Goal: Transaction & Acquisition: Obtain resource

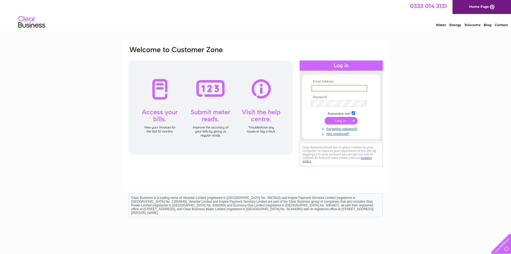
click at [245, 86] on input "text" at bounding box center [340, 88] width 56 height 6
type input "[PERSON_NAME][EMAIL_ADDRESS][DOMAIN_NAME]"
click at [245, 122] on input "submit" at bounding box center [341, 121] width 33 height 8
click at [338, 122] on input "submit" at bounding box center [341, 120] width 33 height 8
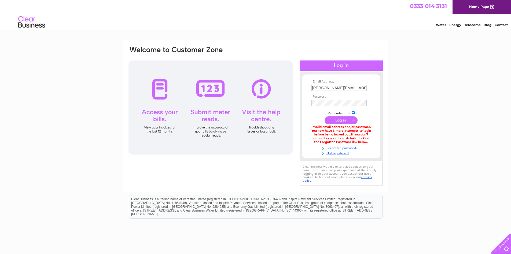
click at [338, 147] on link "Forgotten password?" at bounding box center [342, 147] width 61 height 5
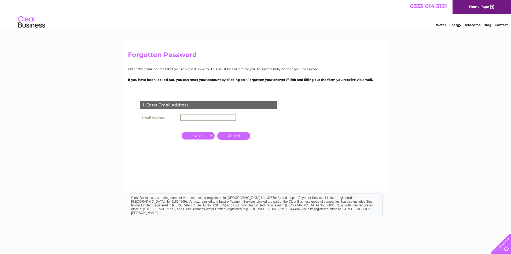
click at [198, 117] on input "text" at bounding box center [208, 117] width 56 height 6
type input "robin@guild-homes.co.uk"
click at [206, 136] on input "button" at bounding box center [198, 136] width 33 height 8
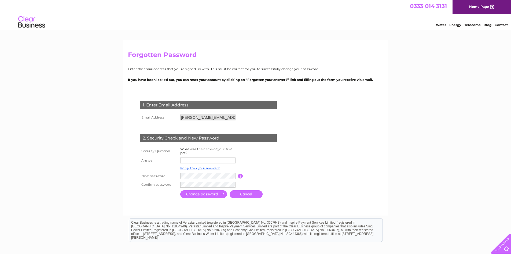
click at [196, 159] on input "text" at bounding box center [207, 160] width 55 height 6
type input "Scooby"
click at [201, 196] on input "submit" at bounding box center [203, 195] width 47 height 8
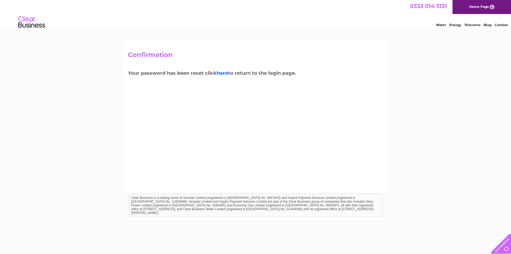
click at [465, 27] on link "here" at bounding box center [473, 23] width 16 height 5
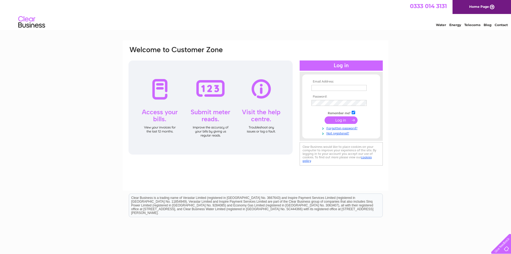
click at [321, 86] on input "text" at bounding box center [339, 88] width 55 height 6
type input "[PERSON_NAME][EMAIL_ADDRESS][DOMAIN_NAME]"
click at [343, 100] on td at bounding box center [341, 103] width 62 height 9
click at [342, 119] on input "submit" at bounding box center [341, 120] width 33 height 8
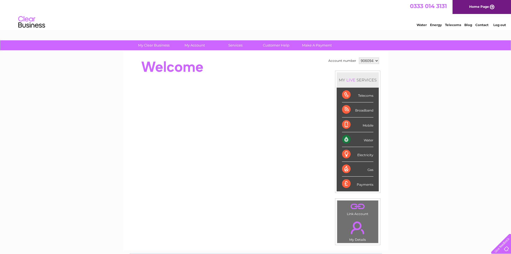
click at [346, 139] on div "Water" at bounding box center [357, 139] width 31 height 15
click at [356, 184] on div "Payments" at bounding box center [357, 183] width 31 height 14
click at [375, 61] on select "906094 906095" at bounding box center [369, 60] width 20 height 6
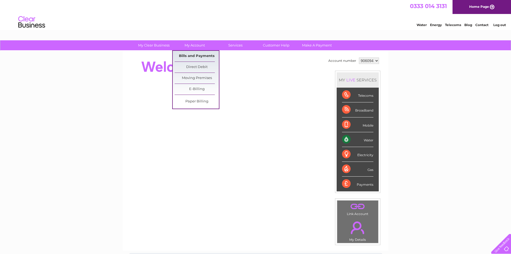
click at [192, 54] on link "Bills and Payments" at bounding box center [197, 56] width 44 height 11
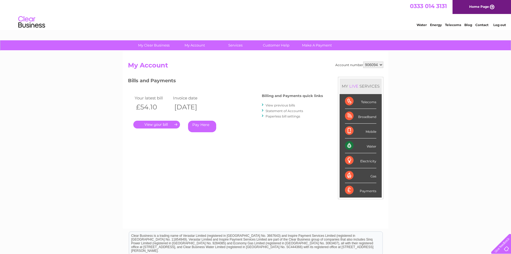
click at [158, 125] on link "." at bounding box center [156, 125] width 47 height 8
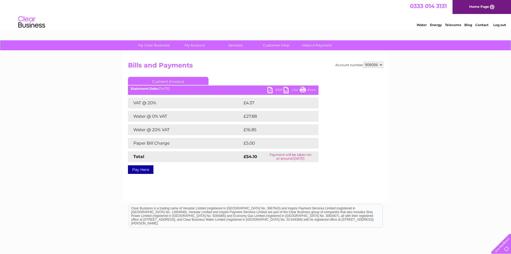
click at [310, 90] on link "Print" at bounding box center [308, 91] width 16 height 8
click at [271, 91] on link "PDF" at bounding box center [276, 91] width 16 height 8
click at [380, 64] on select "906094 906095" at bounding box center [374, 64] width 20 height 6
select select "906095"
click at [364, 61] on select "906094 906095" at bounding box center [374, 64] width 20 height 6
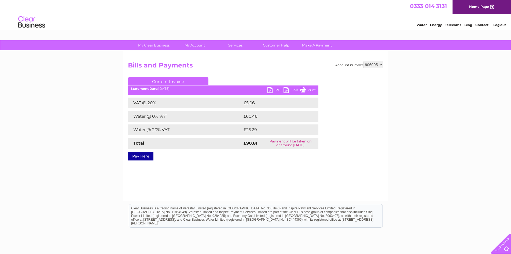
click at [272, 90] on link "PDF" at bounding box center [276, 91] width 16 height 8
click at [162, 87] on div "Statement Date: 02/09/2025" at bounding box center [223, 89] width 191 height 4
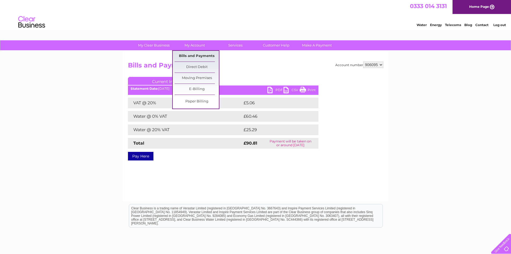
click at [192, 54] on link "Bills and Payments" at bounding box center [197, 56] width 44 height 11
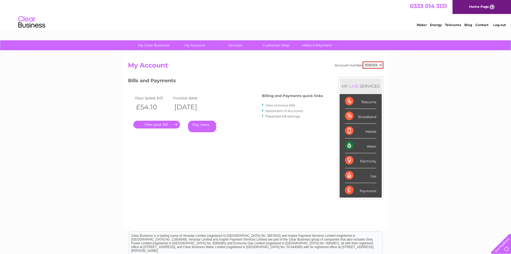
click at [273, 106] on link "View previous bills" at bounding box center [281, 105] width 30 height 4
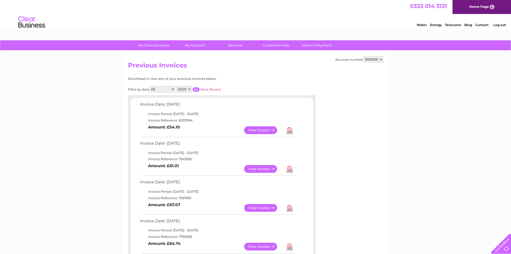
click at [380, 60] on select "906094 906095" at bounding box center [374, 59] width 20 height 6
select select "906095"
click at [364, 56] on select "906094 906095" at bounding box center [374, 59] width 20 height 6
click at [267, 168] on link "View" at bounding box center [263, 169] width 39 height 8
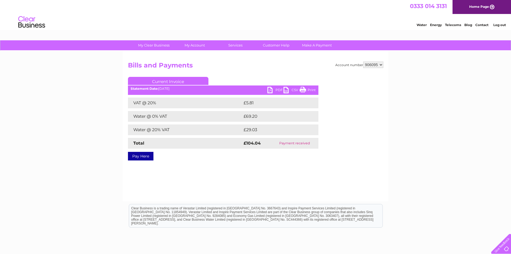
click at [276, 89] on link "PDF" at bounding box center [276, 91] width 16 height 8
